Goal: Transaction & Acquisition: Purchase product/service

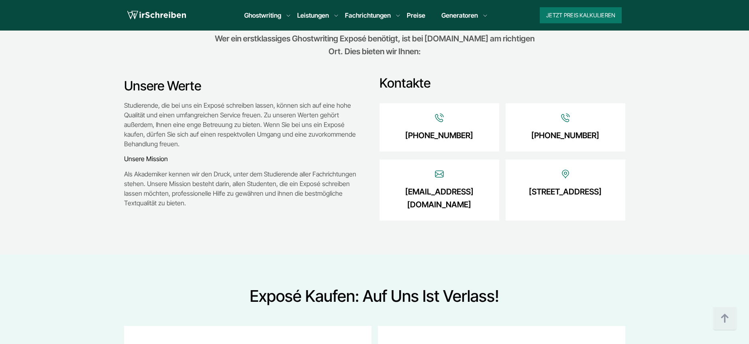
scroll to position [963, 0]
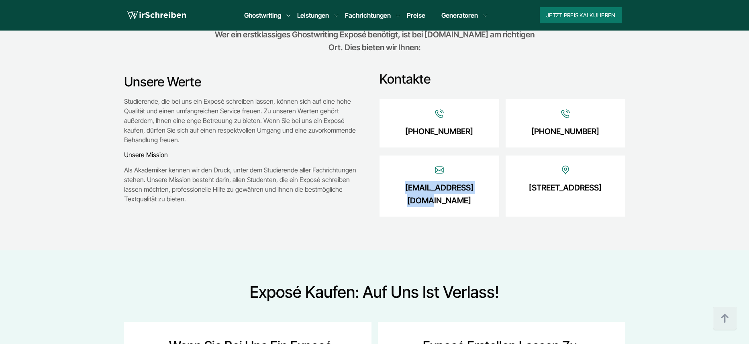
drag, startPoint x: 483, startPoint y: 188, endPoint x: 397, endPoint y: 185, distance: 86.0
click at [397, 185] on div "info@wirschreiben.at" at bounding box center [439, 185] width 120 height 61
copy link "info@wirschreiben.at"
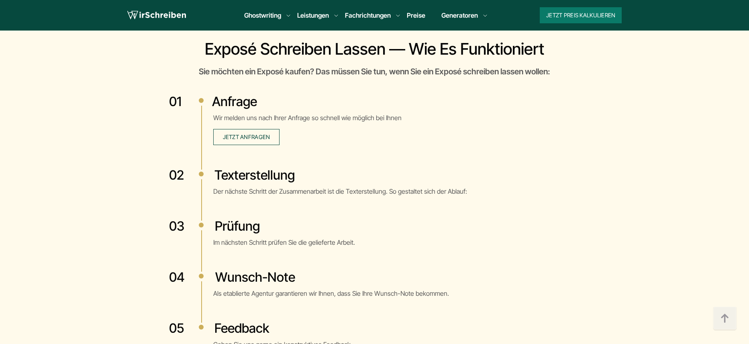
scroll to position [1506, 0]
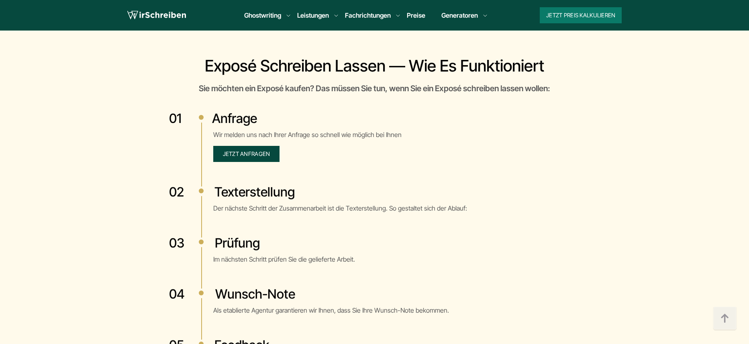
click at [244, 156] on span "Jetzt anfragen" at bounding box center [246, 153] width 47 height 7
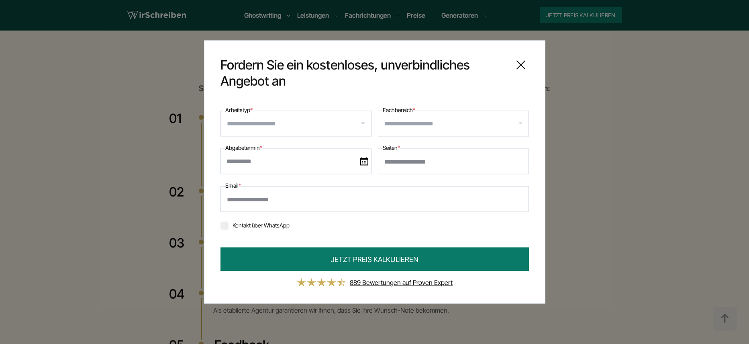
click at [257, 124] on input "Arbeitstyp *" at bounding box center [299, 123] width 144 height 13
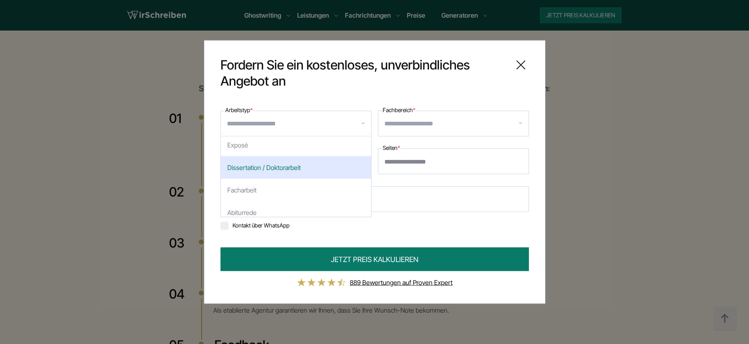
scroll to position [91, 0]
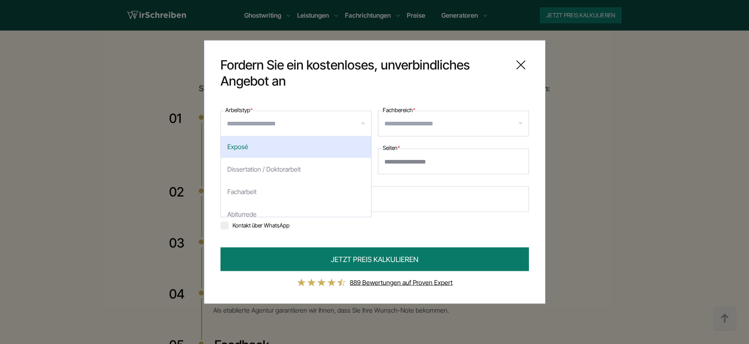
click at [256, 150] on div "Exposé" at bounding box center [296, 146] width 150 height 22
select select "***"
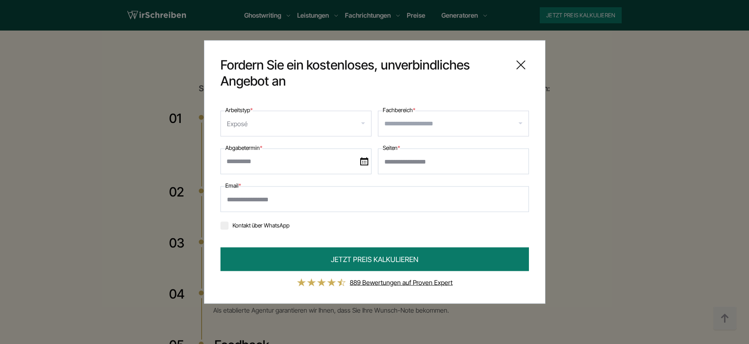
click at [519, 163] on input "*" at bounding box center [453, 162] width 151 height 26
click at [519, 159] on input "*" at bounding box center [453, 162] width 151 height 26
click at [519, 158] on input "*" at bounding box center [453, 162] width 151 height 26
type input "*"
click at [519, 158] on input "*" at bounding box center [453, 162] width 151 height 26
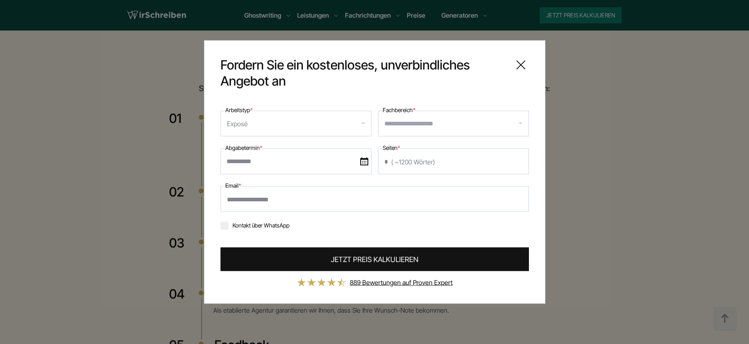
click at [326, 256] on button "JETZT PREIS KALKULIEREN" at bounding box center [374, 259] width 308 height 24
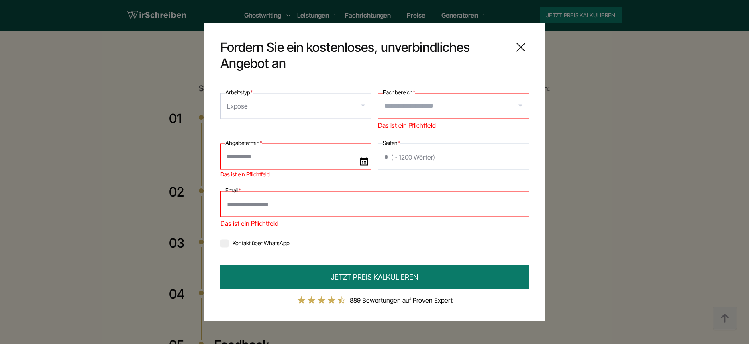
click at [365, 161] on img at bounding box center [364, 161] width 8 height 8
click at [365, 161] on input "Das ist ein Pflichtfeld" at bounding box center [295, 157] width 151 height 26
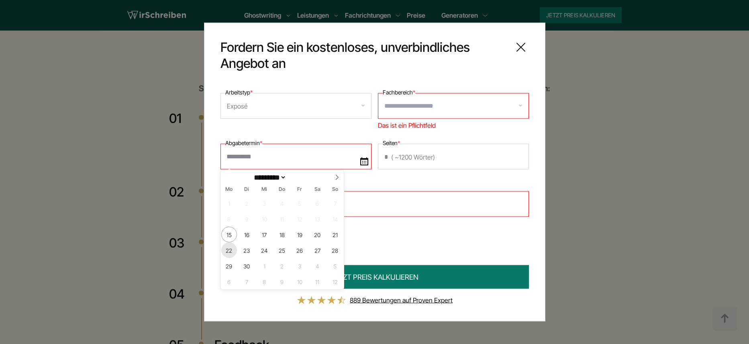
click at [234, 248] on span "22" at bounding box center [229, 250] width 16 height 16
type input "**********"
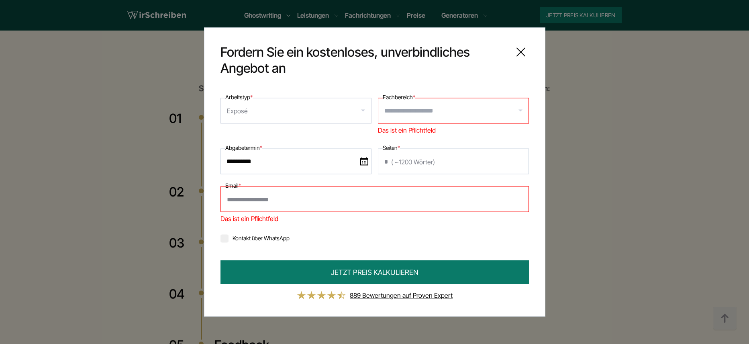
click at [475, 115] on input "Fachbereich *" at bounding box center [456, 110] width 144 height 13
type input "**********"
click at [371, 205] on input "Email *" at bounding box center [374, 199] width 308 height 26
click at [234, 198] on input "Email *" at bounding box center [374, 199] width 308 height 26
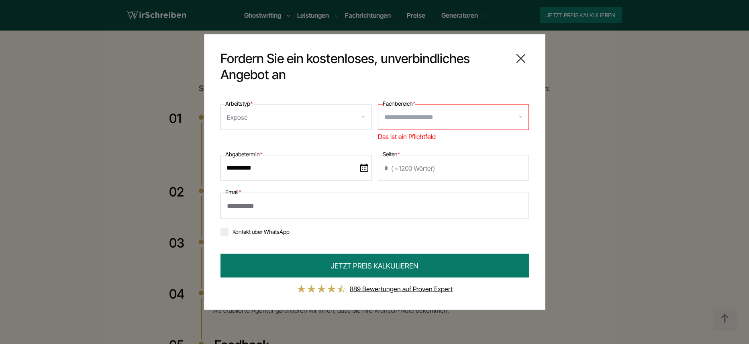
type input "**********"
click at [520, 118] on input "Fachbereich *" at bounding box center [456, 117] width 144 height 13
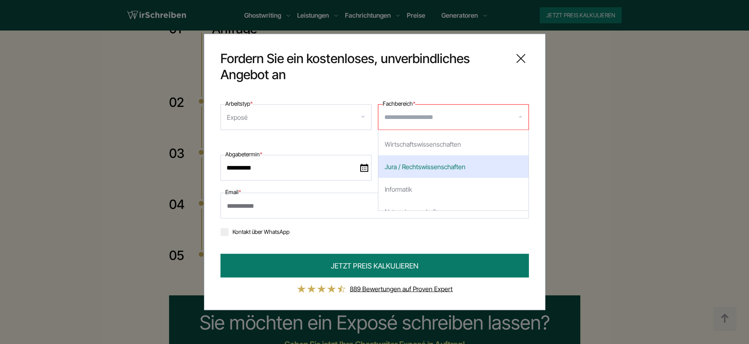
scroll to position [0, 0]
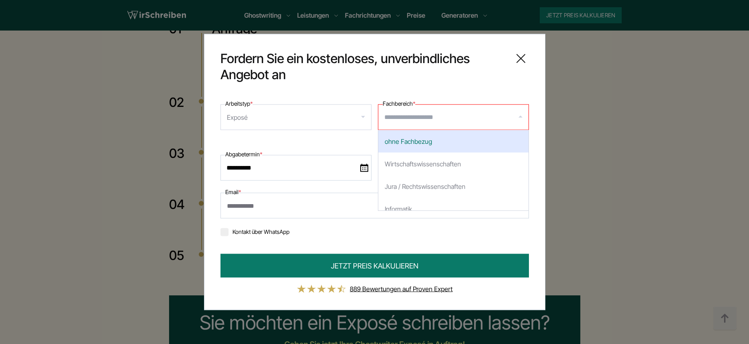
click at [420, 143] on div "ohne Fachbezug" at bounding box center [453, 141] width 150 height 22
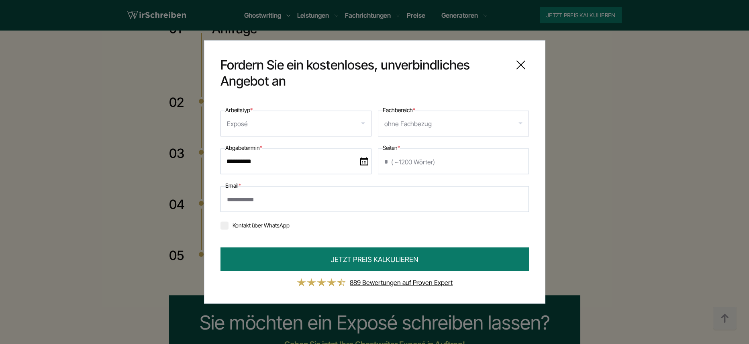
click at [520, 124] on input "Fachbereich *" at bounding box center [480, 123] width 94 height 13
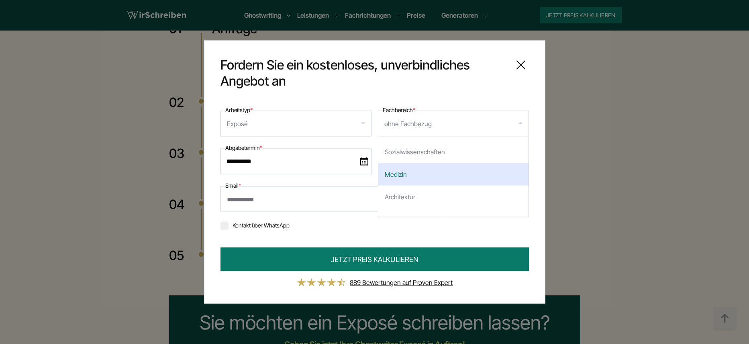
scroll to position [137, 0]
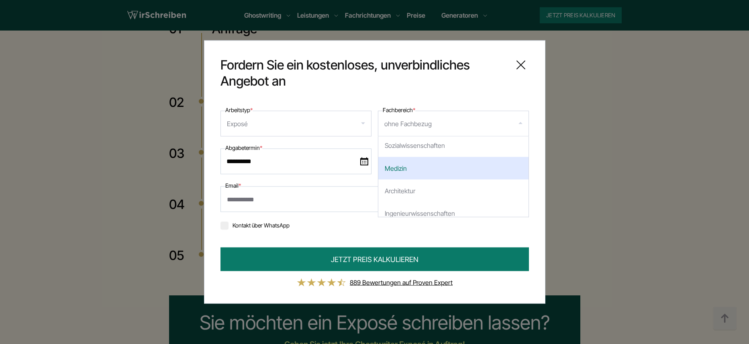
click at [424, 173] on div "Medizin" at bounding box center [453, 168] width 150 height 22
select select "*"
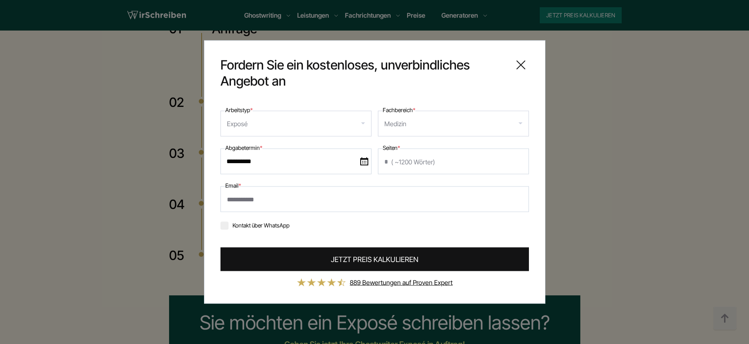
click at [378, 256] on span "JETZT PREIS KALKULIEREN" at bounding box center [375, 259] width 88 height 11
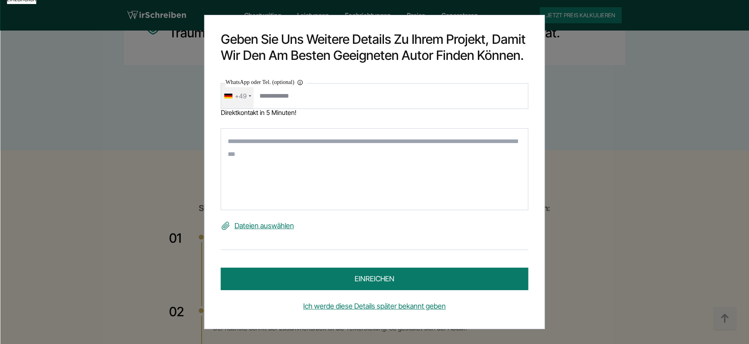
scroll to position [1380, 0]
click at [661, 121] on div "Geben Sie uns weitere Details zu Ihrem Projekt, damit wir den am besten geeigne…" at bounding box center [374, 172] width 749 height 344
click at [432, 306] on link "Ich werde diese Details später bekannt geben" at bounding box center [375, 305] width 308 height 13
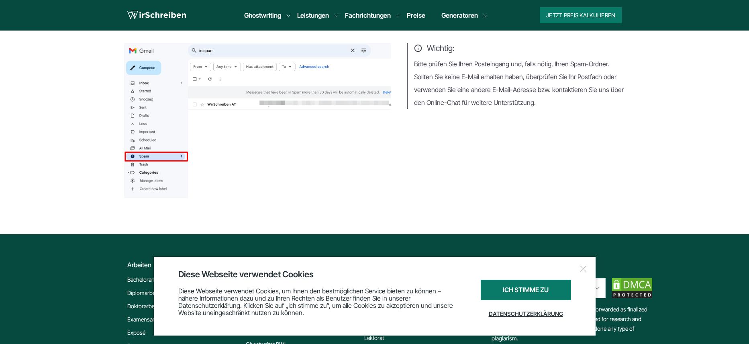
scroll to position [82, 0]
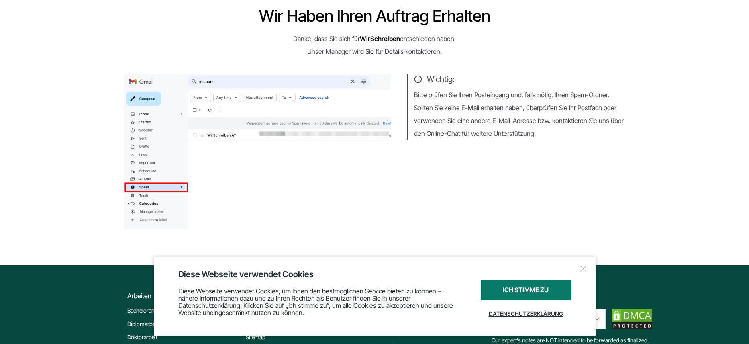
click at [581, 268] on div at bounding box center [583, 269] width 8 height 8
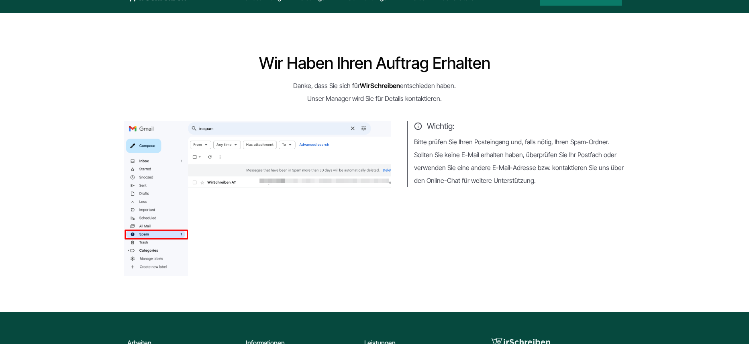
scroll to position [0, 0]
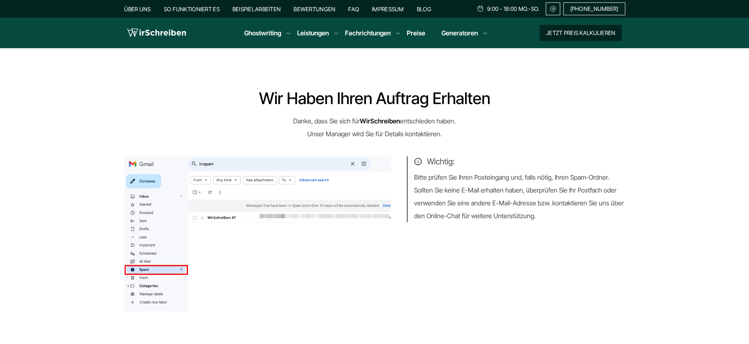
click at [574, 33] on button "Jetzt Preis kalkulieren" at bounding box center [581, 33] width 82 height 16
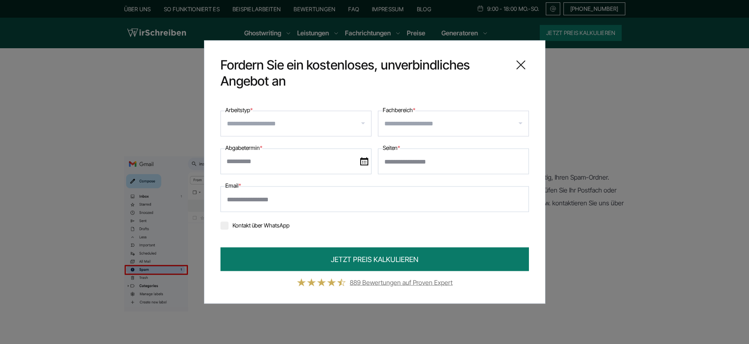
drag, startPoint x: 417, startPoint y: 28, endPoint x: 479, endPoint y: 43, distance: 64.0
click at [419, 29] on div "**********" at bounding box center [374, 172] width 749 height 344
click at [520, 65] on icon at bounding box center [521, 65] width 16 height 16
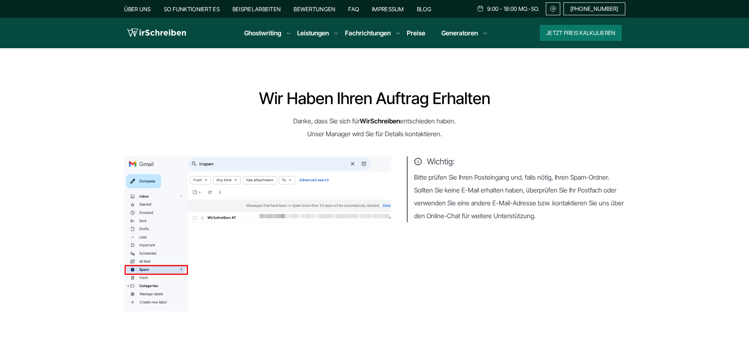
click at [415, 32] on link "Preise" at bounding box center [416, 33] width 18 height 8
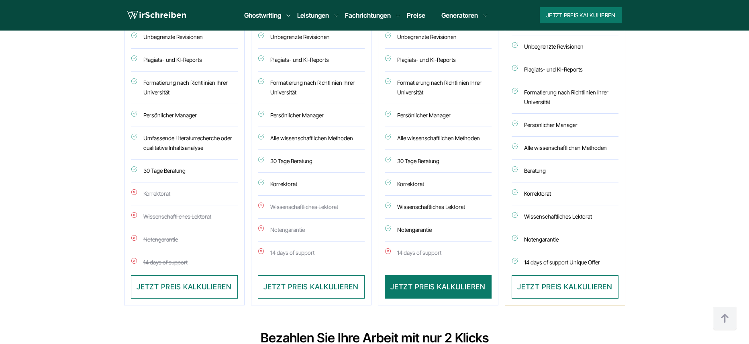
scroll to position [702, 0]
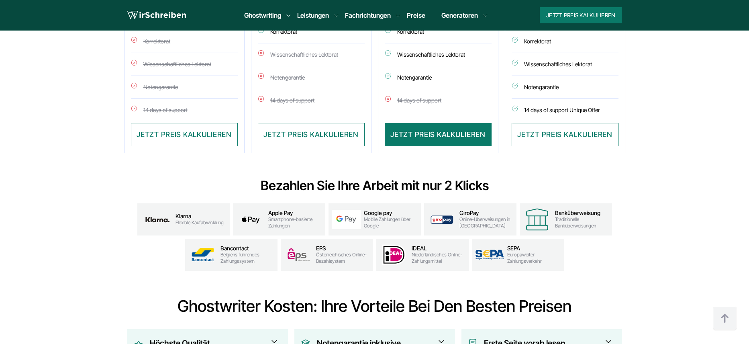
click at [186, 222] on span "Flexible Kaufabwicklung" at bounding box center [199, 222] width 48 height 6
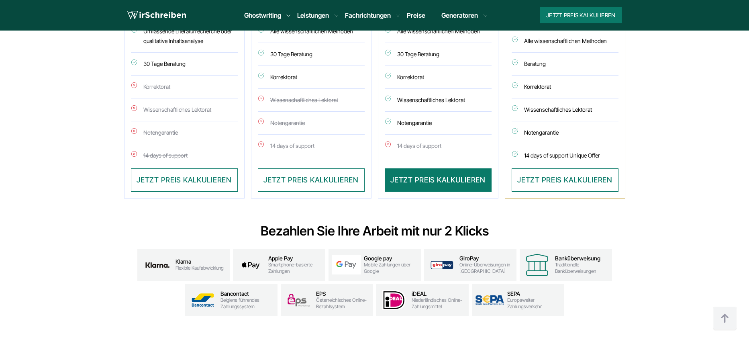
scroll to position [761, 0]
